Goal: Task Accomplishment & Management: Complete application form

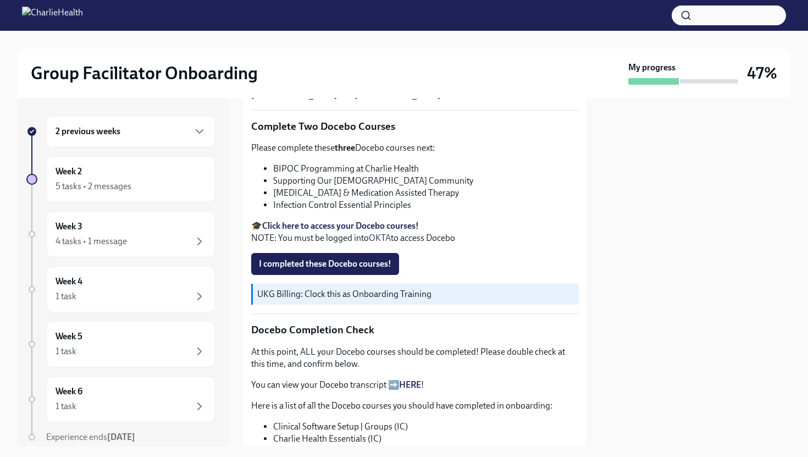
scroll to position [154, 0]
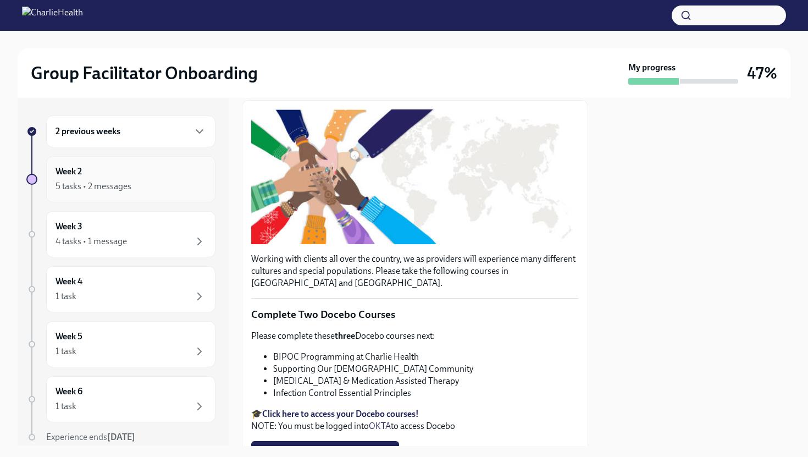
click at [165, 175] on div "Week 2 5 tasks • 2 messages" at bounding box center [131, 178] width 151 height 27
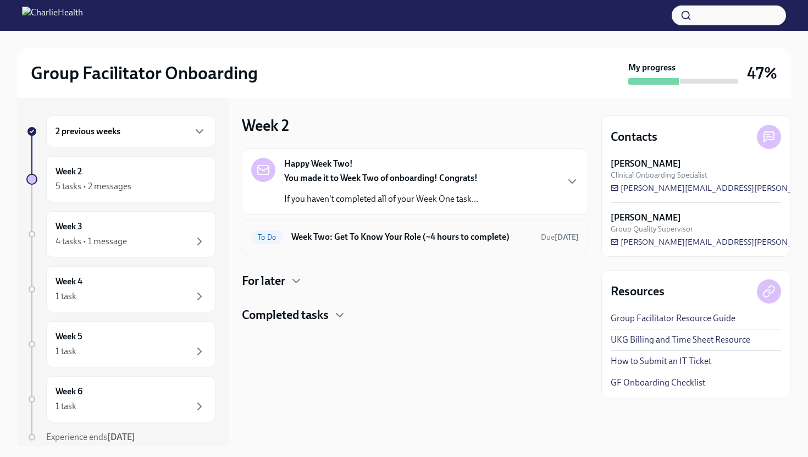
click at [397, 245] on div "To Do Week Two: Get To Know Your Role (~4 hours to complete) Due [DATE]" at bounding box center [415, 237] width 328 height 18
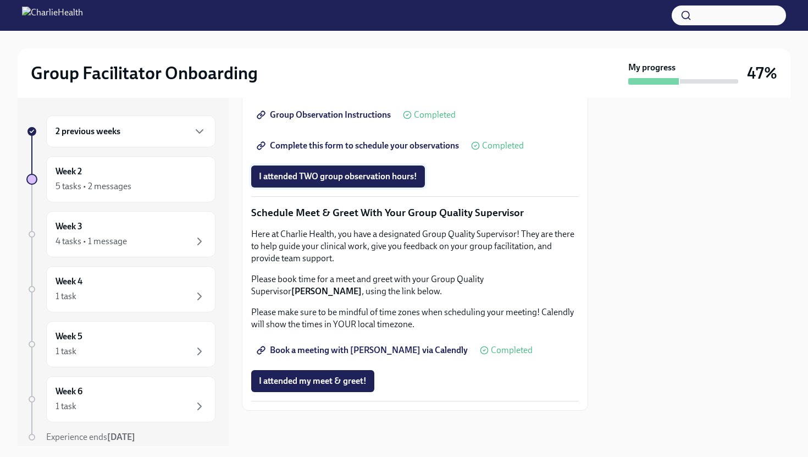
scroll to position [847, 0]
click at [378, 182] on span "I attended TWO group observation hours!" at bounding box center [338, 176] width 158 height 11
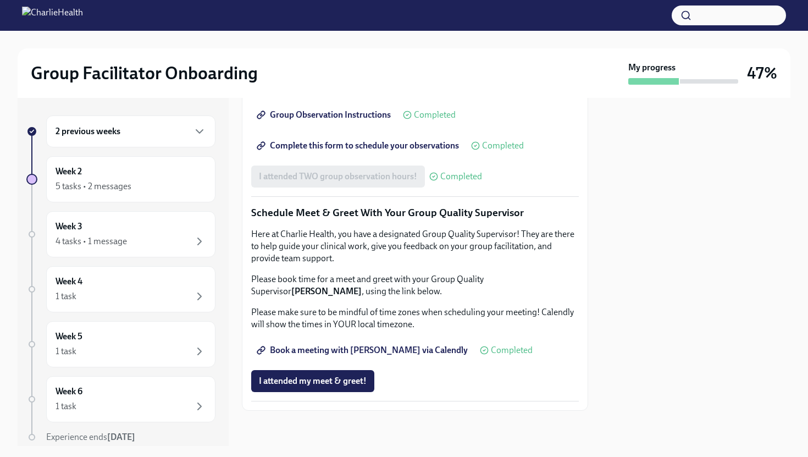
scroll to position [1014, 0]
click at [330, 381] on span "I attended my meet & greet!" at bounding box center [313, 380] width 108 height 11
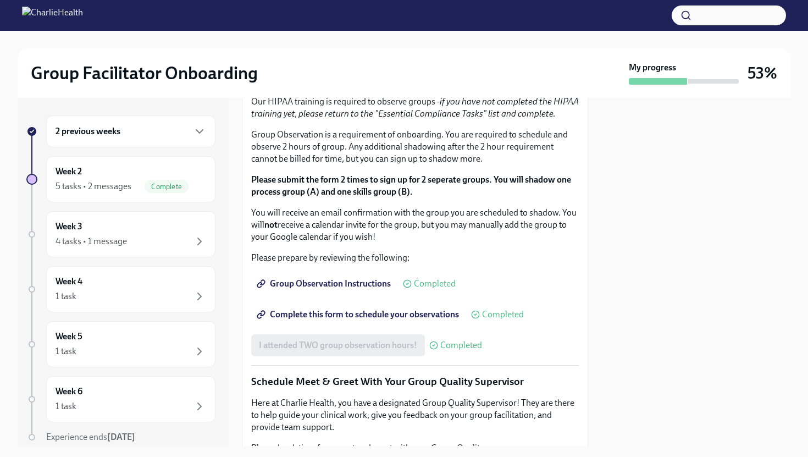
scroll to position [601, 0]
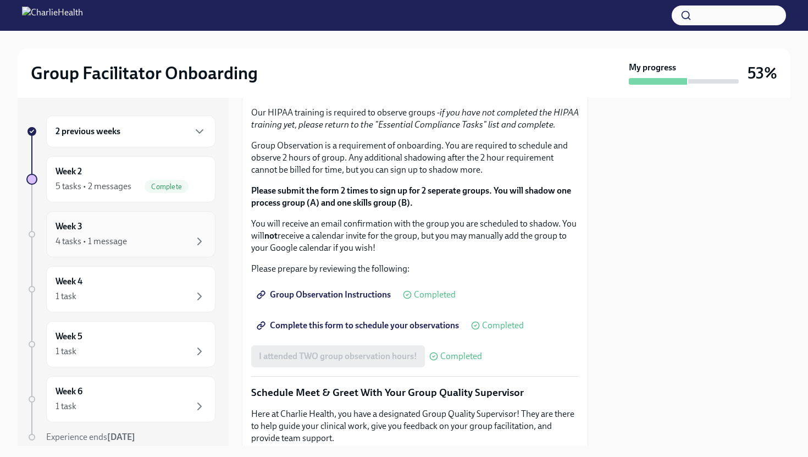
click at [175, 232] on div "Week 3 4 tasks • 1 message" at bounding box center [131, 233] width 151 height 27
